Goal: Information Seeking & Learning: Check status

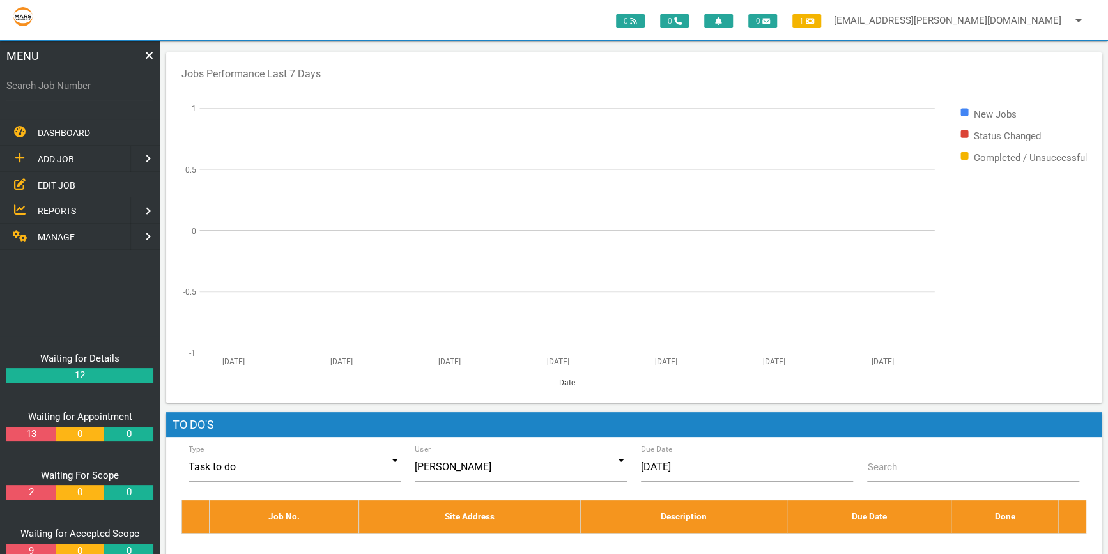
click at [22, 86] on label "Search Job Number" at bounding box center [79, 86] width 147 height 15
click at [22, 86] on input "Search Job Number" at bounding box center [79, 85] width 147 height 29
type input "1746"
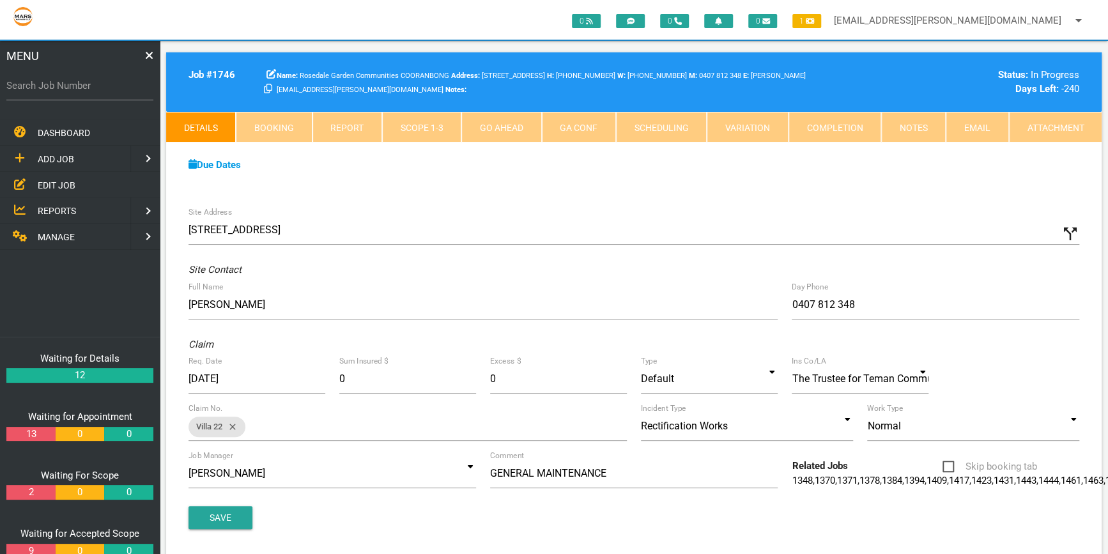
click at [415, 120] on link "Scope 1 - 3" at bounding box center [421, 127] width 79 height 31
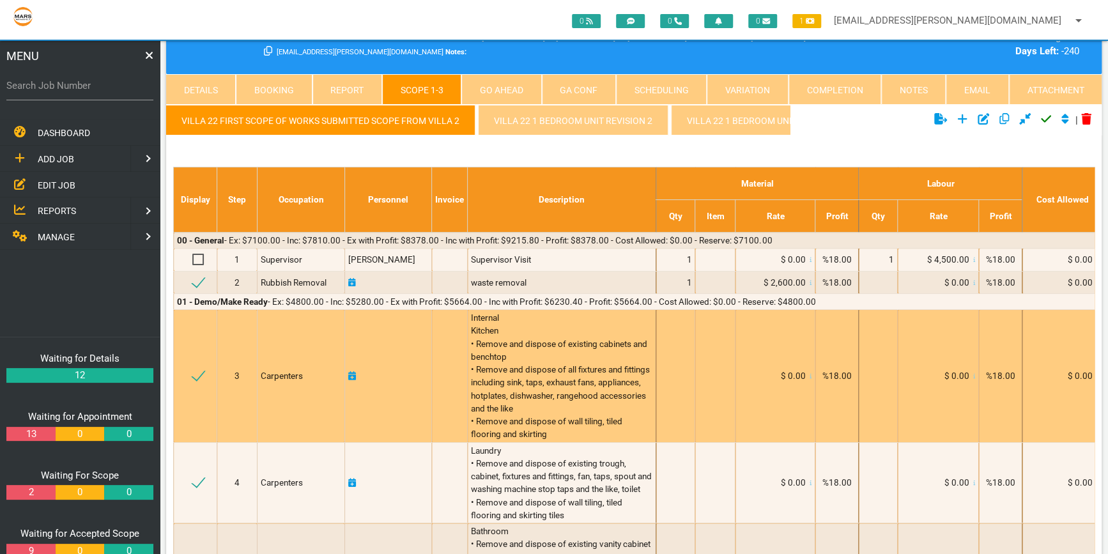
scroll to position [116, 0]
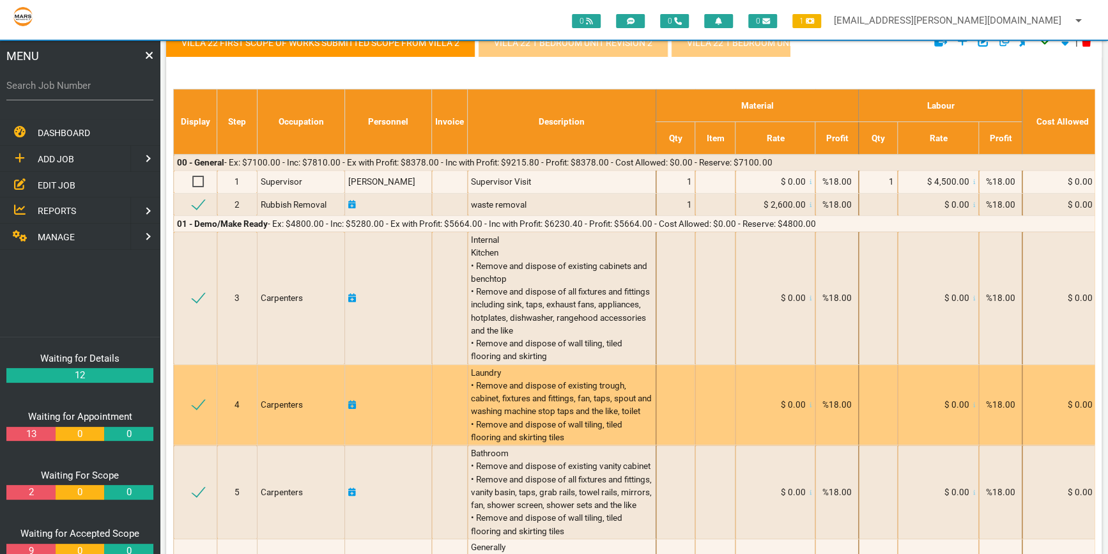
click at [595, 390] on span "Laundry • Remove and dispose of existing trough, cabinet, fixtures and fittings…" at bounding box center [562, 404] width 183 height 75
click at [602, 372] on div "Laundry • Remove and dispose of existing trough, cabinet, fixtures and fittings…" at bounding box center [561, 405] width 181 height 78
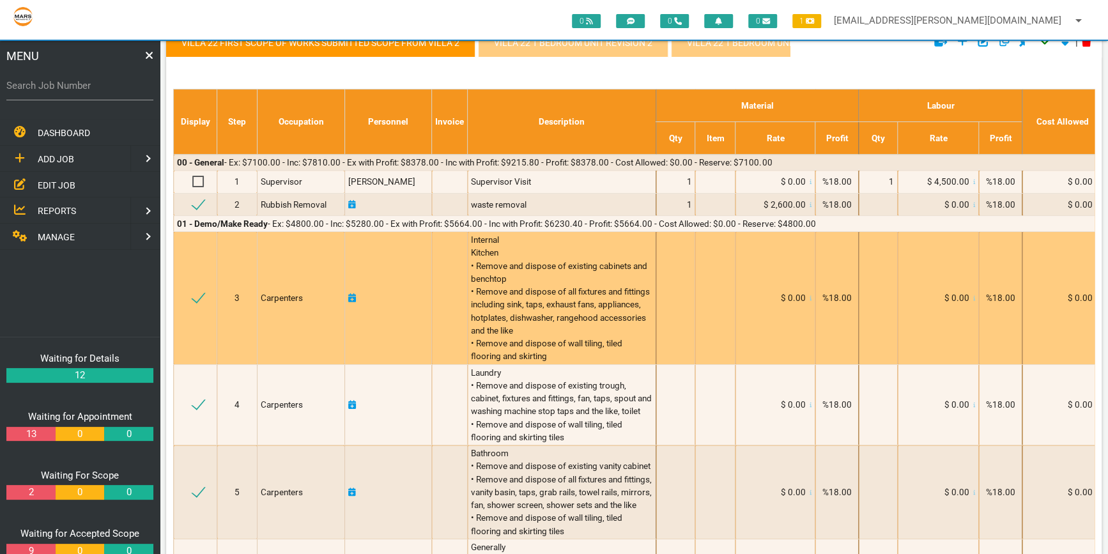
click at [617, 359] on div "Internal Kitchen • Remove and dispose of existing cabinets and benchtop • Remov…" at bounding box center [561, 298] width 181 height 130
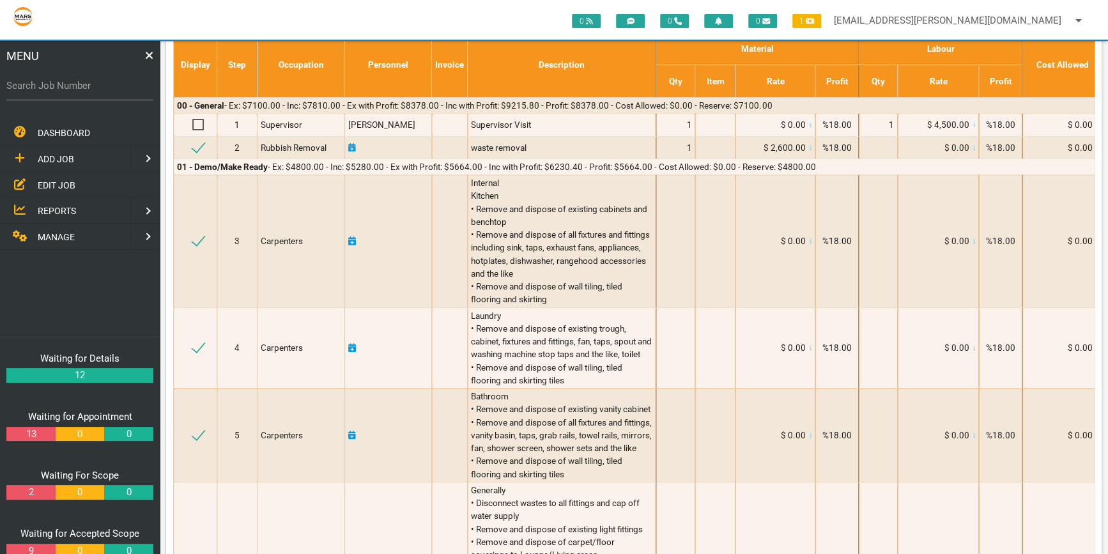
scroll to position [0, 0]
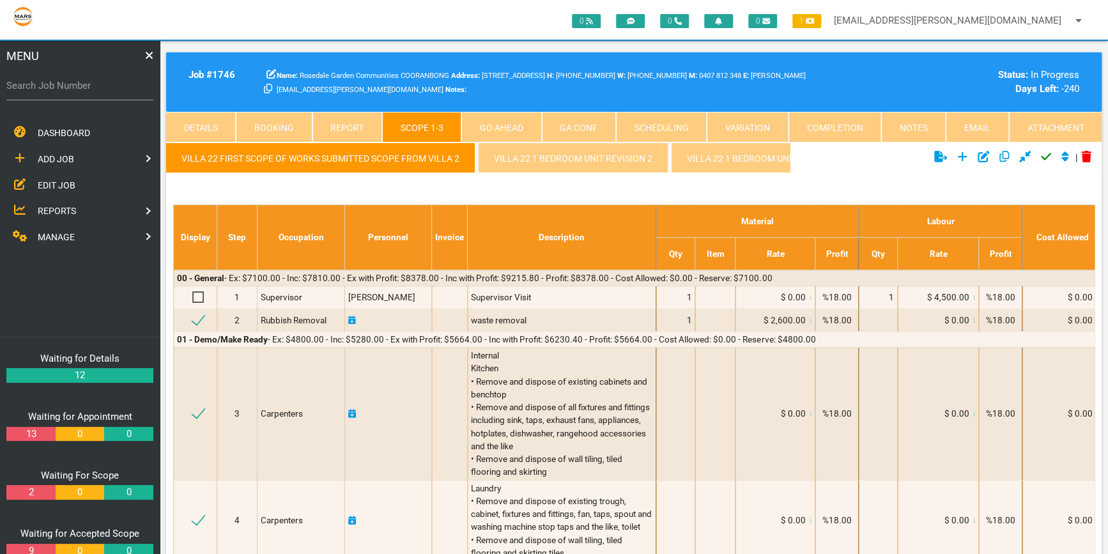
click at [192, 121] on link "Details" at bounding box center [201, 127] width 70 height 31
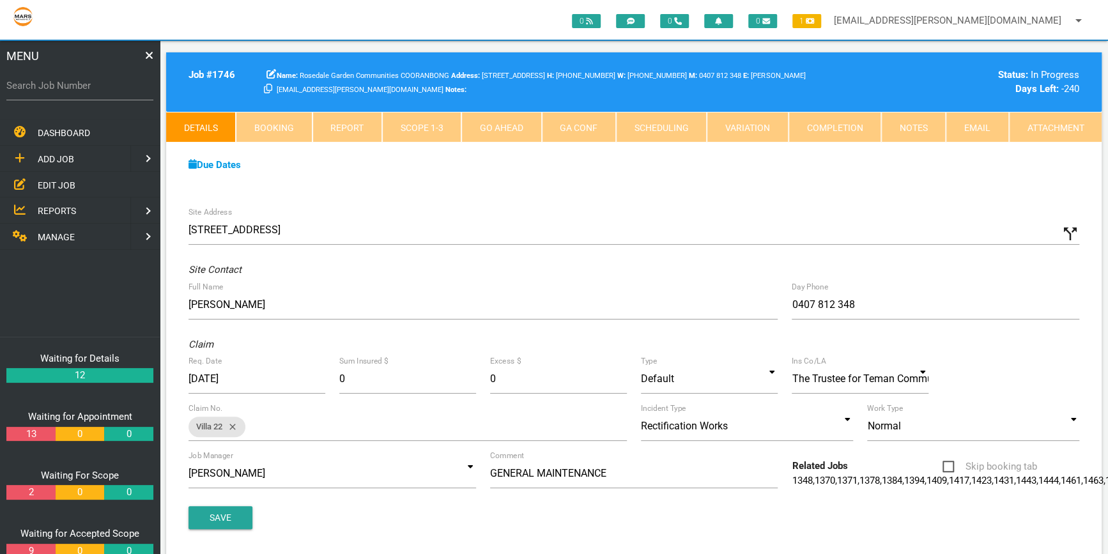
drag, startPoint x: 419, startPoint y: 123, endPoint x: 427, endPoint y: 134, distance: 12.8
click at [419, 123] on link "Scope 1 - 3" at bounding box center [421, 127] width 79 height 31
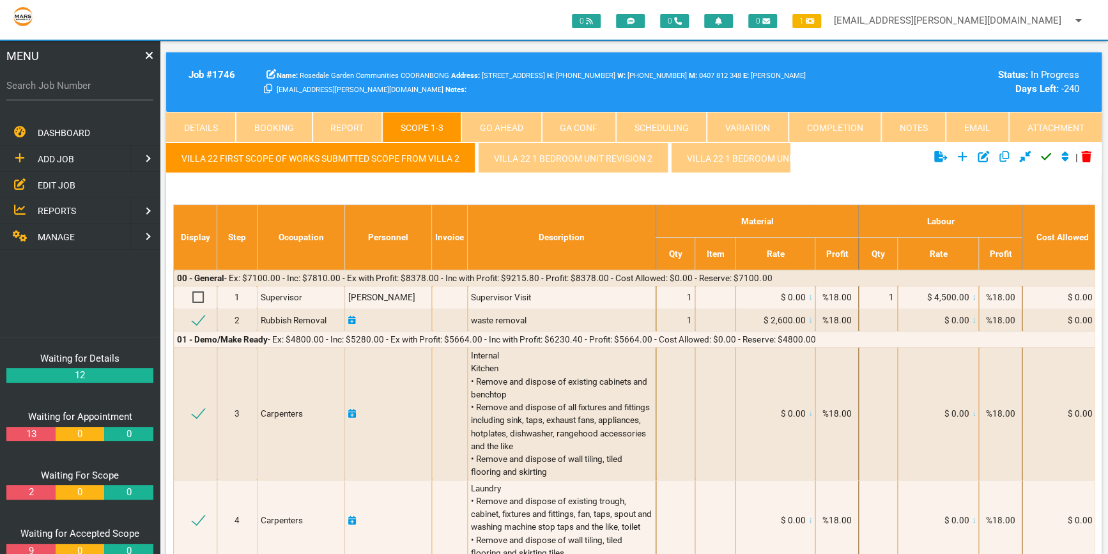
click at [1044, 121] on link "Attachment" at bounding box center [1055, 127] width 93 height 31
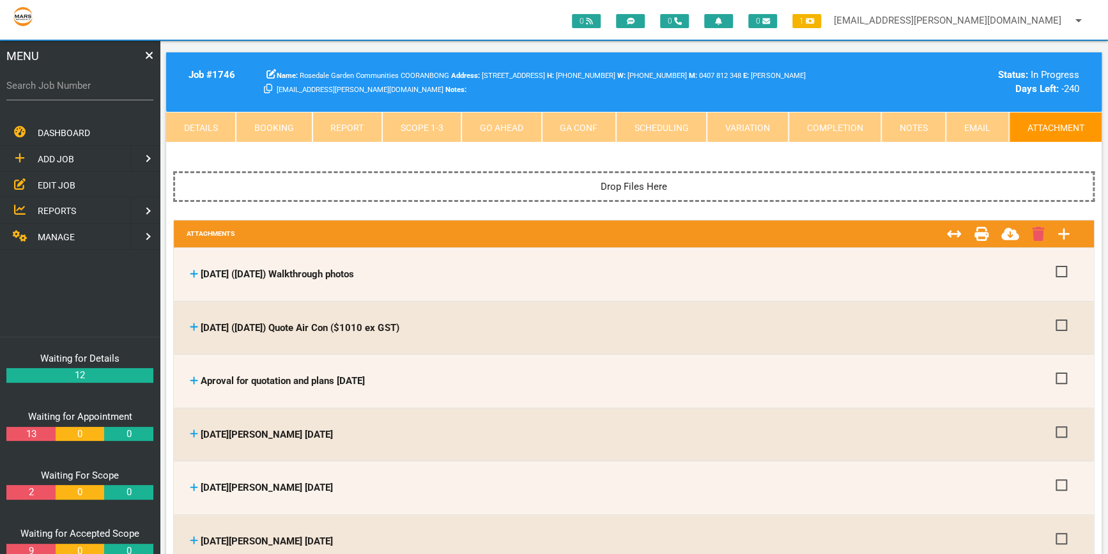
click at [980, 118] on link "Email" at bounding box center [977, 127] width 63 height 31
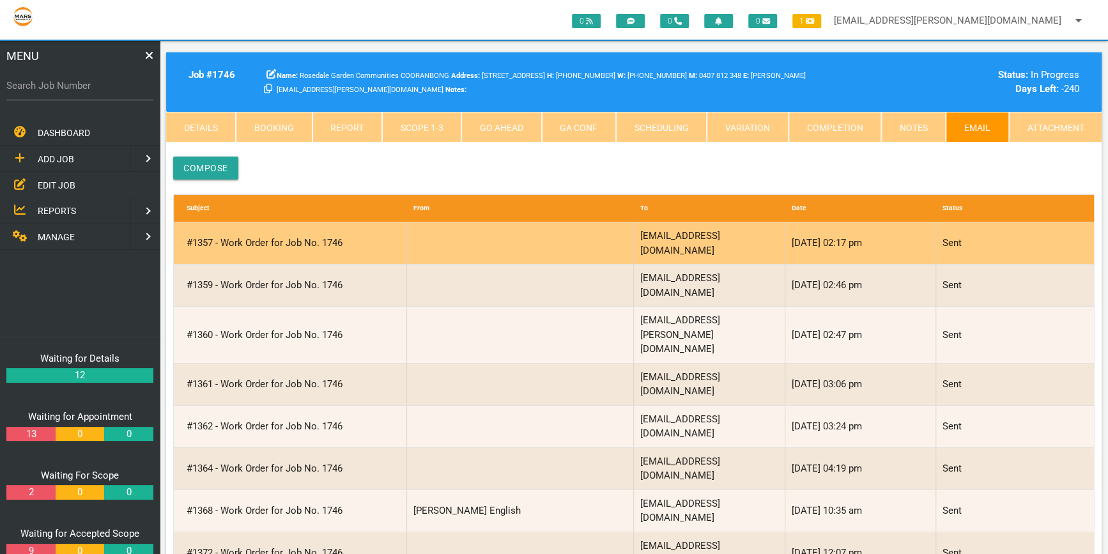
click at [686, 234] on div "info@kincumberglass.com.au" at bounding box center [709, 243] width 151 height 42
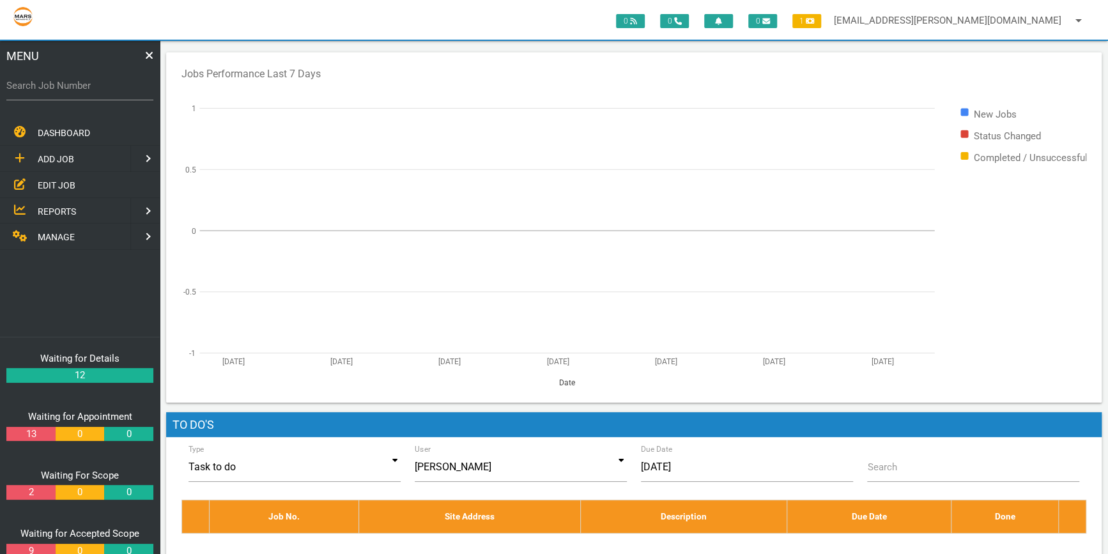
click at [21, 84] on label "Search Job Number" at bounding box center [79, 86] width 147 height 15
click at [21, 84] on input "Search Job Number" at bounding box center [79, 85] width 147 height 29
type input "1743"
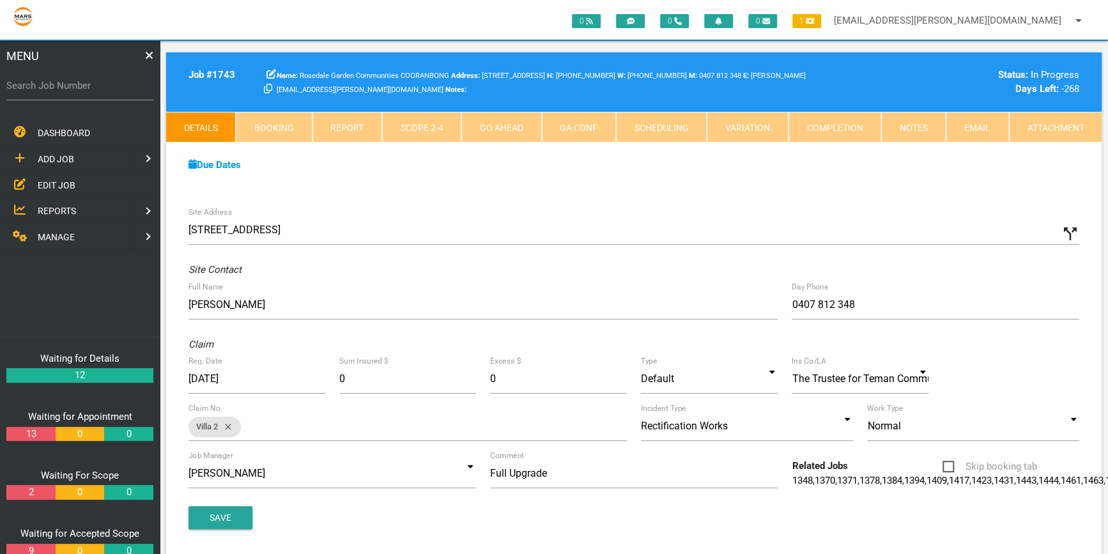
click at [424, 121] on link "Scope 2 - 4" at bounding box center [421, 127] width 79 height 31
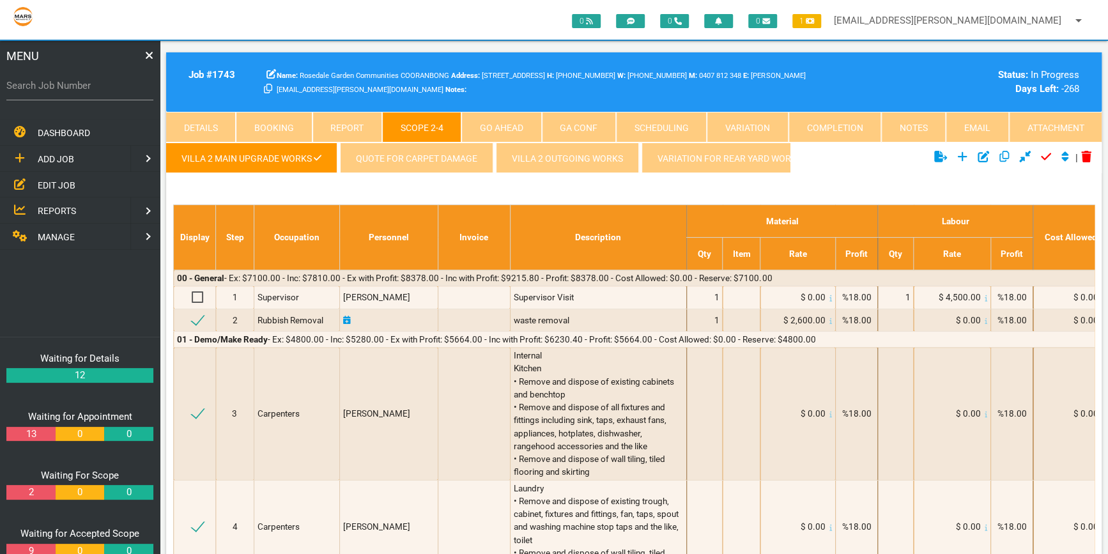
click at [200, 121] on link "Details" at bounding box center [201, 127] width 70 height 31
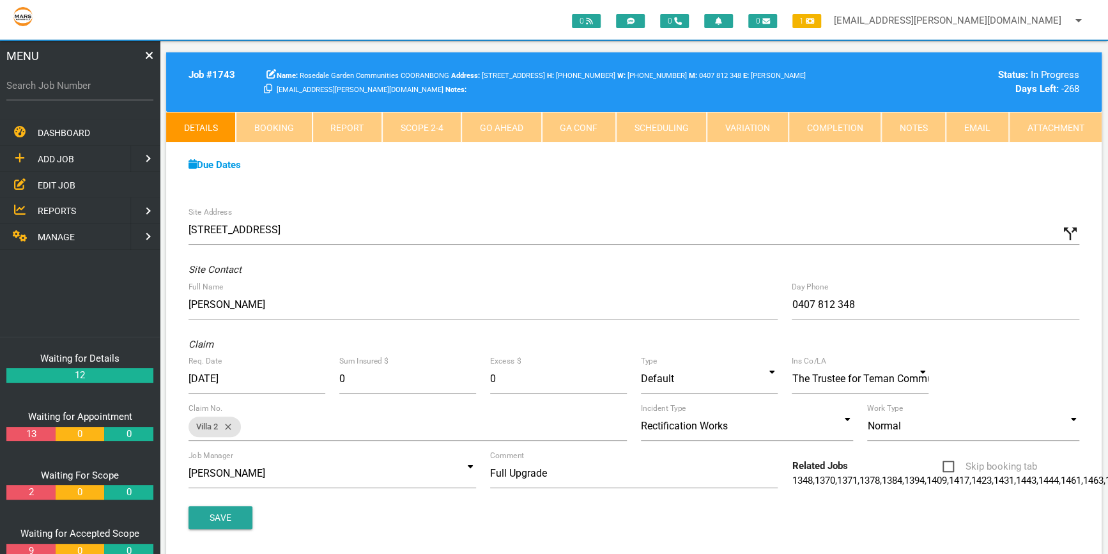
click at [1066, 125] on link "Attachment" at bounding box center [1055, 127] width 93 height 31
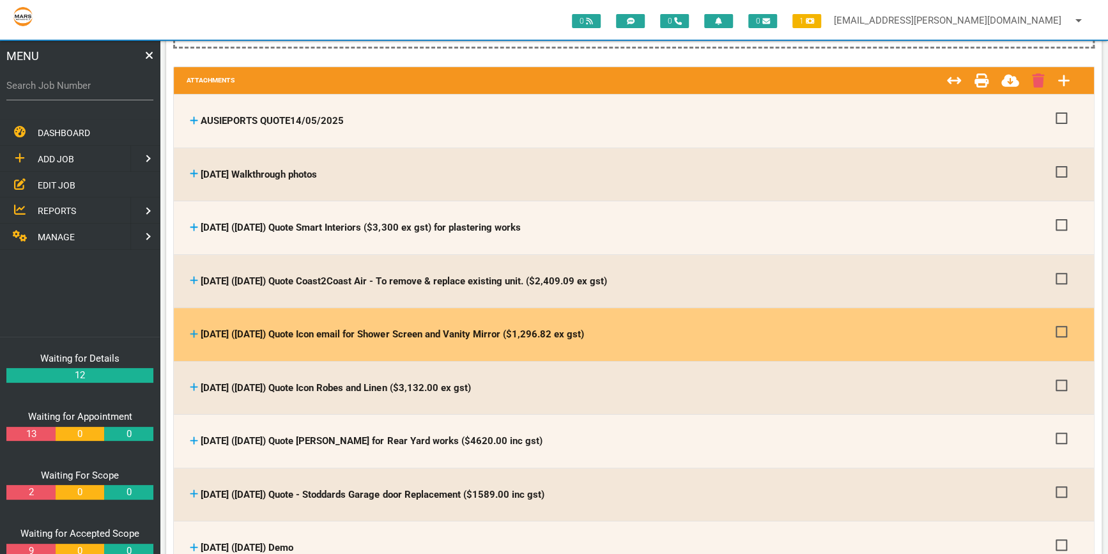
scroll to position [174, 0]
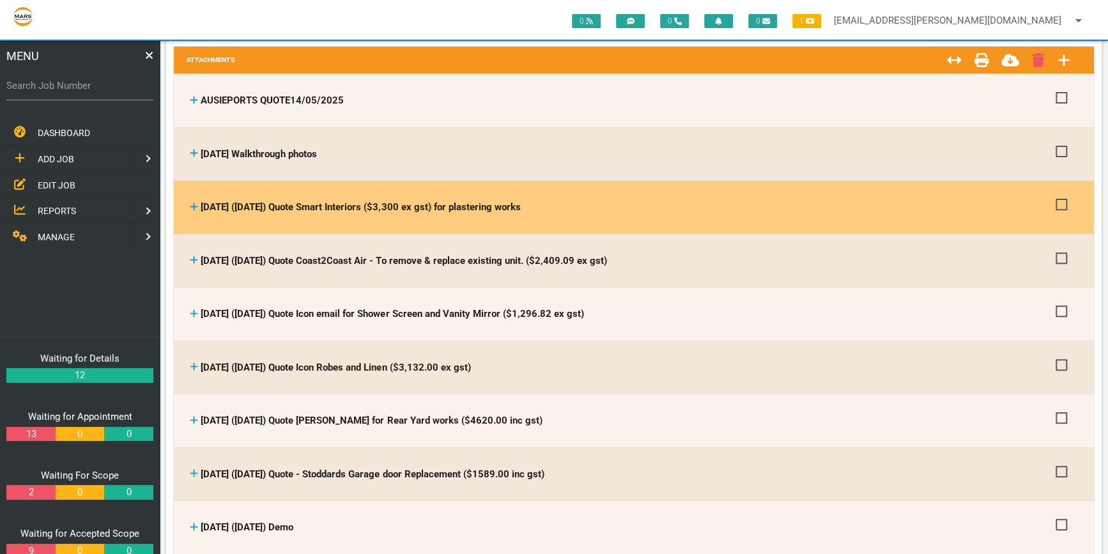
click at [743, 181] on div "[DATE] ([DATE]) Quote Smart Interiors ($3,300 ex gst) for plastering works [DAT…" at bounding box center [633, 207] width 907 height 53
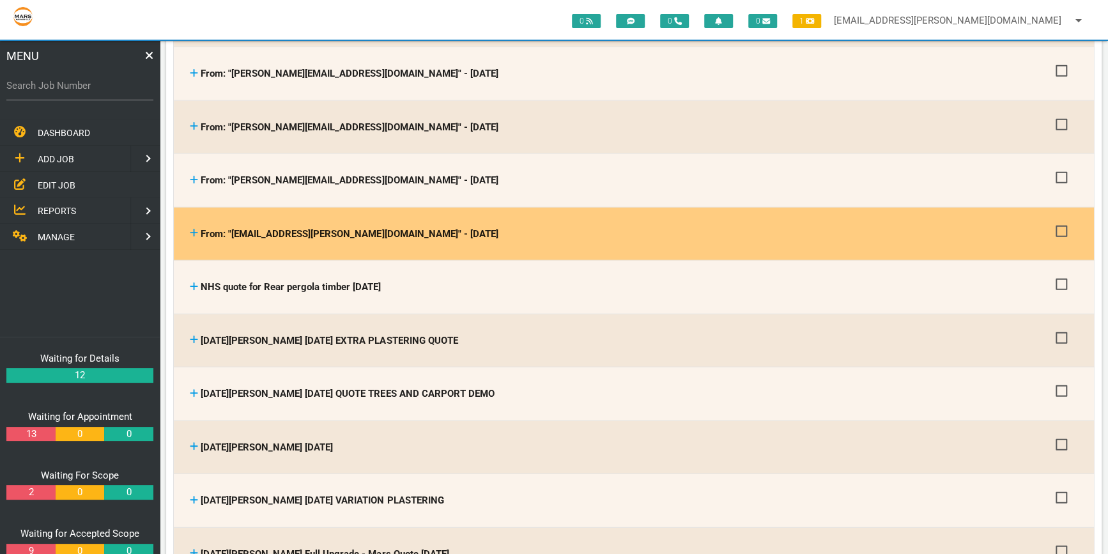
scroll to position [1887, 0]
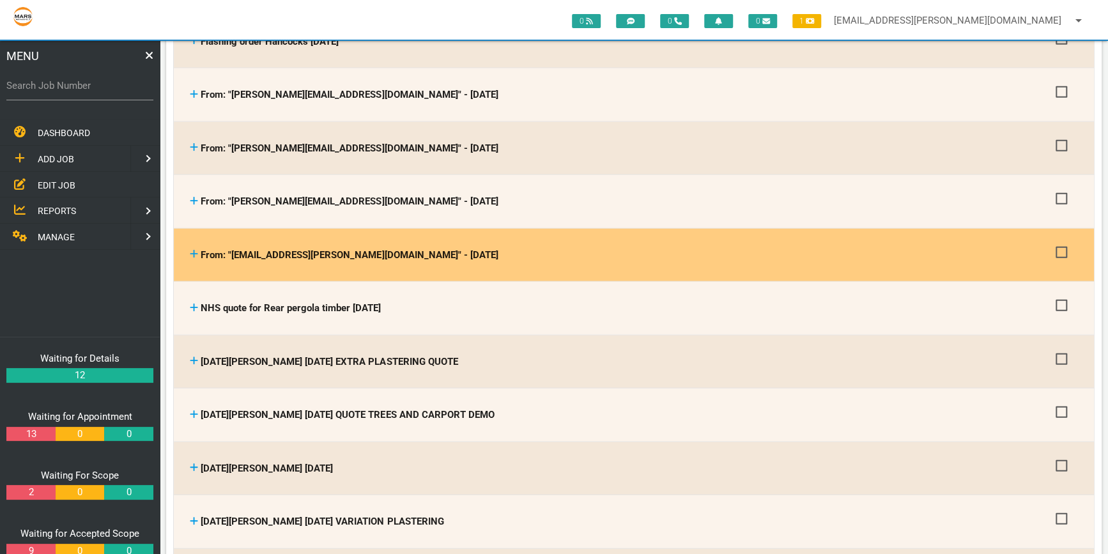
click at [191, 249] on icon at bounding box center [194, 254] width 8 height 10
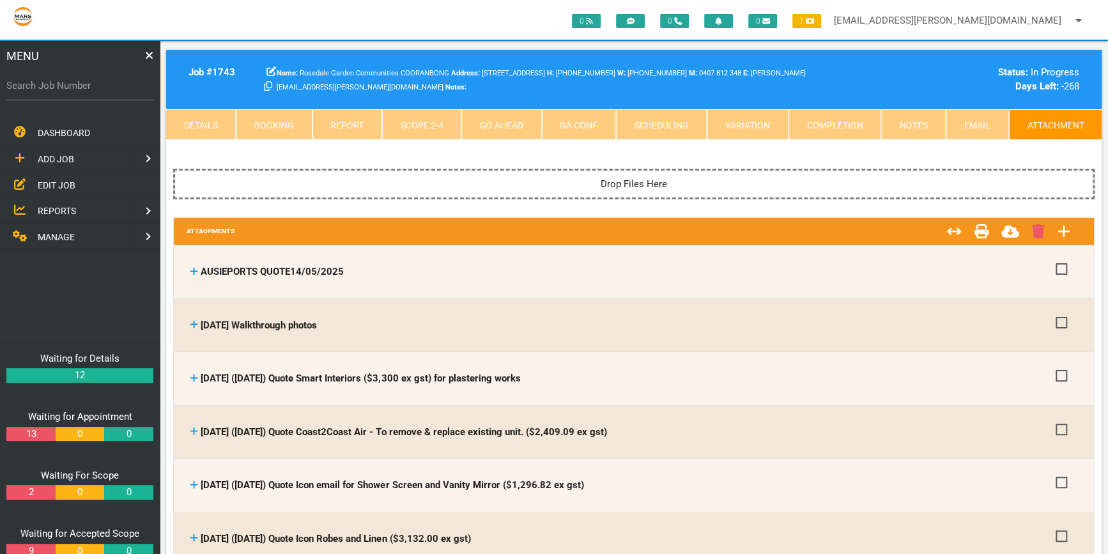
scroll to position [0, 0]
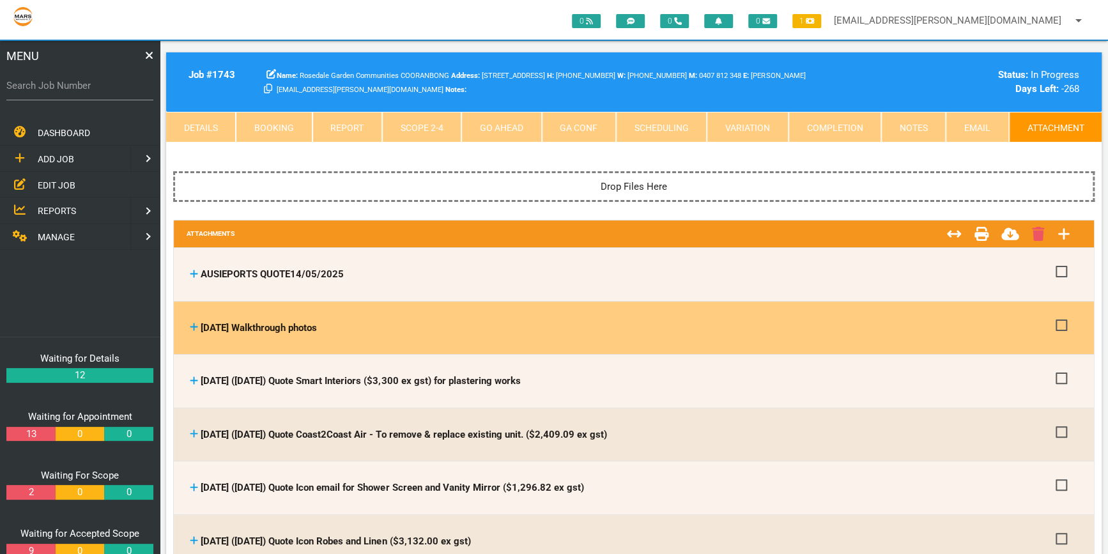
click at [656, 337] on th "[DATE] Walkthrough photos [DATE] Walkthrough photos" at bounding box center [620, 328] width 866 height 40
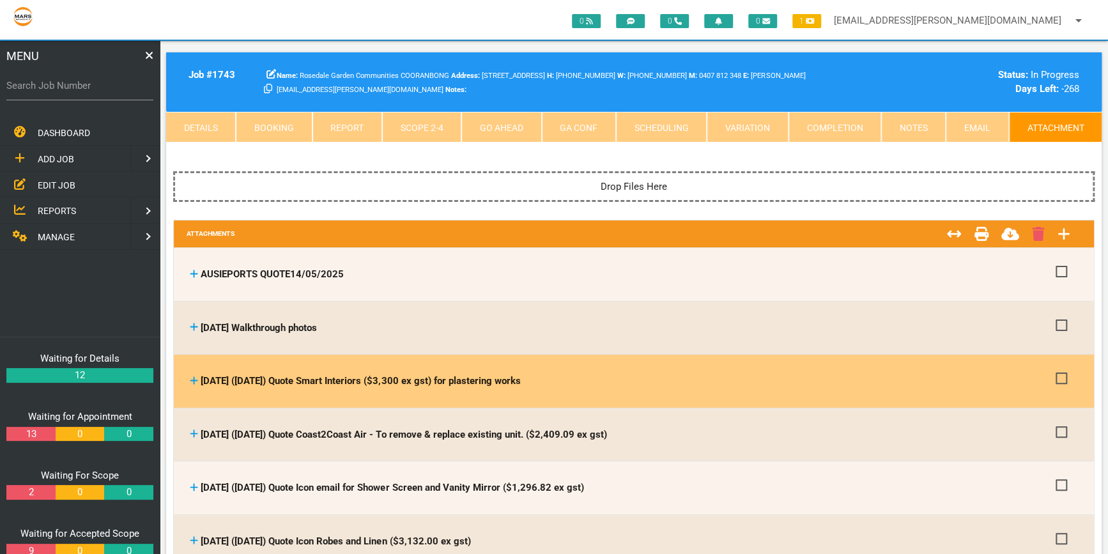
click at [848, 377] on div "[DATE] ([DATE]) Quote Smart Interiors ($3,300 ex gst) for plastering works" at bounding box center [619, 381] width 859 height 15
